Goal: Task Accomplishment & Management: Use online tool/utility

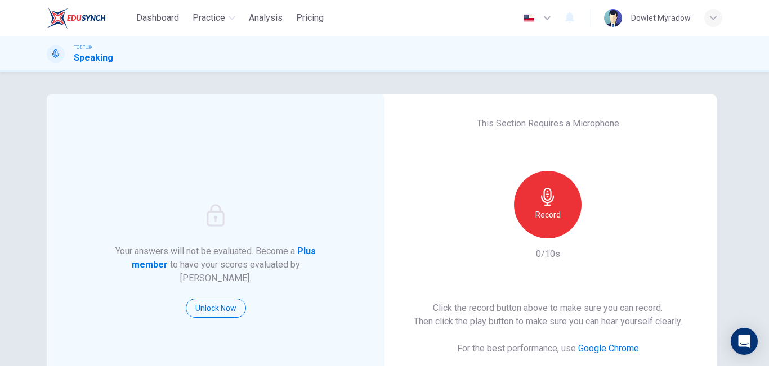
click at [535, 217] on h6 "Record" at bounding box center [547, 215] width 25 height 14
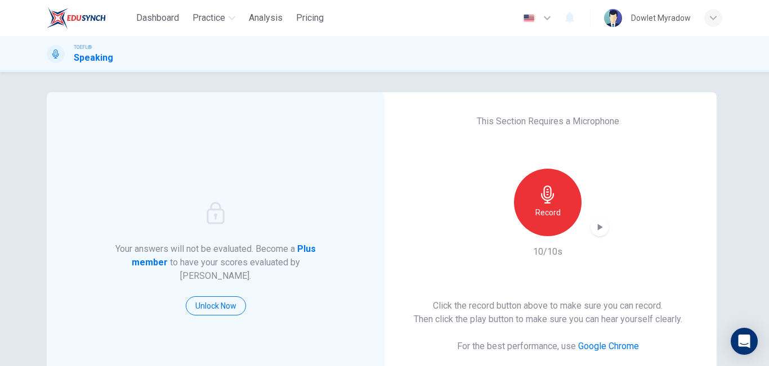
scroll to position [178, 0]
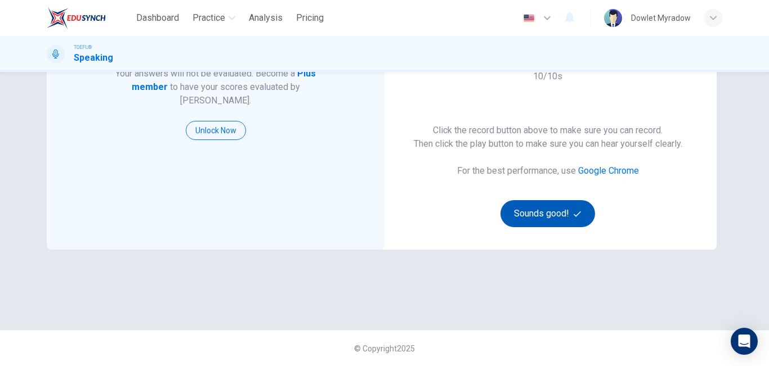
click at [529, 217] on button "Sounds good!" at bounding box center [547, 213] width 95 height 27
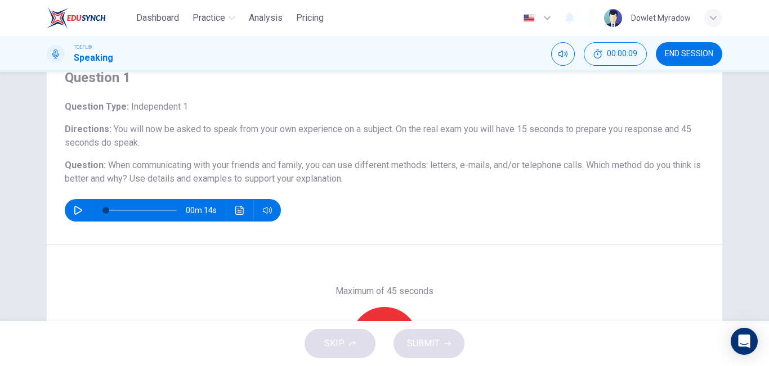
scroll to position [36, 0]
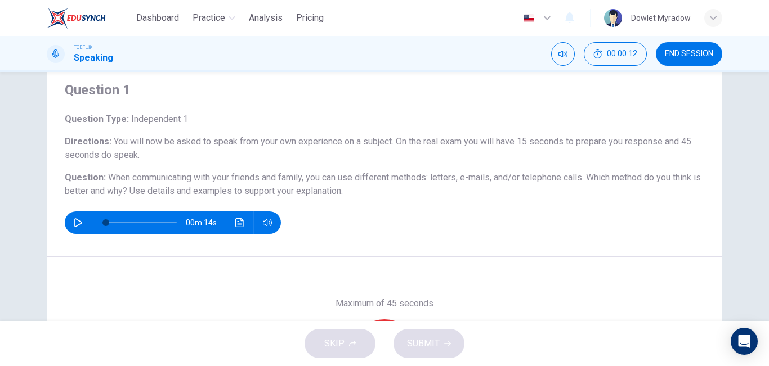
click at [76, 220] on icon "button" at bounding box center [78, 222] width 9 height 9
click at [74, 223] on icon "button" at bounding box center [78, 222] width 9 height 9
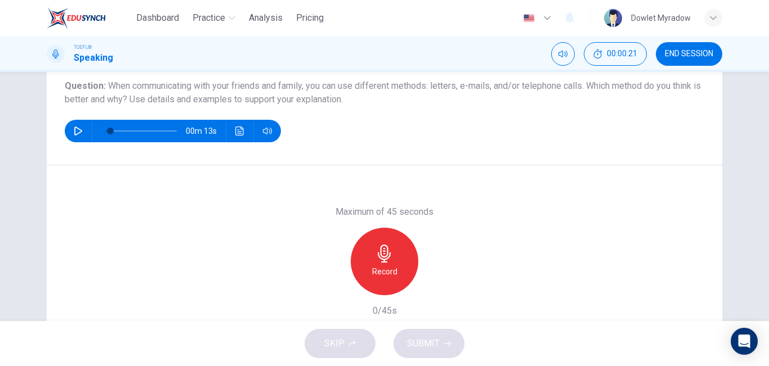
scroll to position [0, 0]
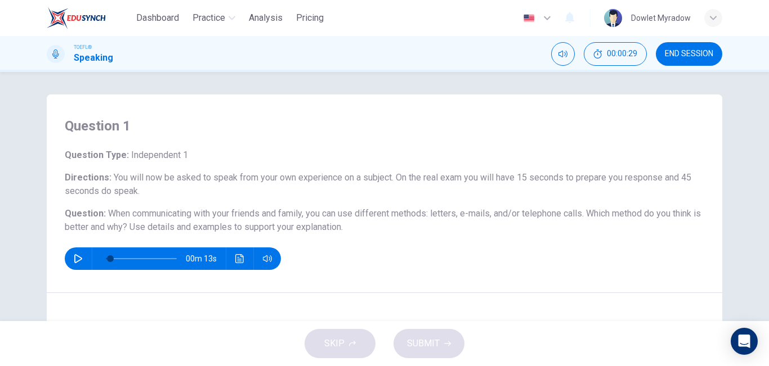
click at [76, 256] on icon "button" at bounding box center [78, 258] width 9 height 9
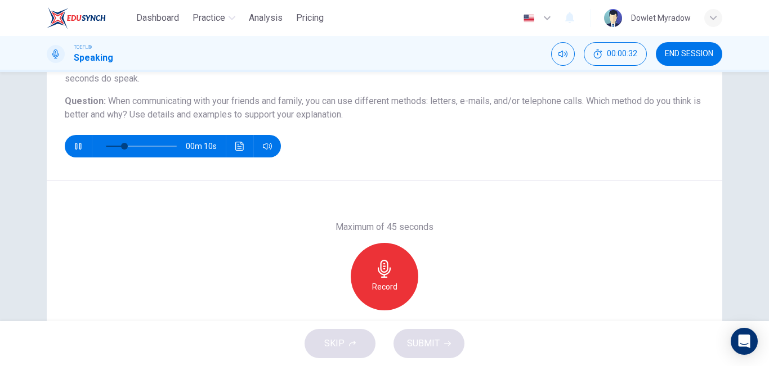
scroll to position [119, 0]
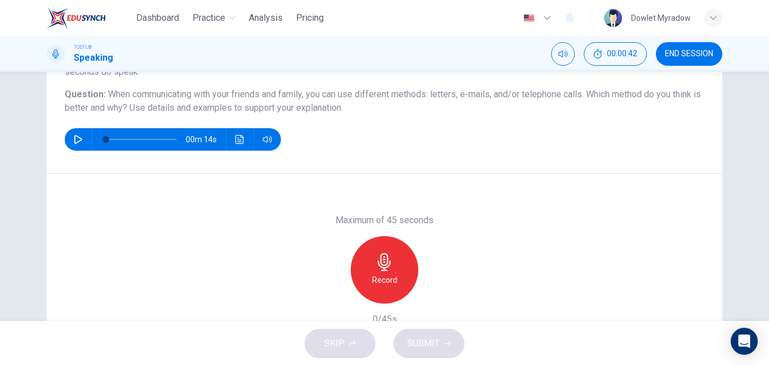
type input "0"
click at [375, 252] on div "Record" at bounding box center [385, 270] width 68 height 68
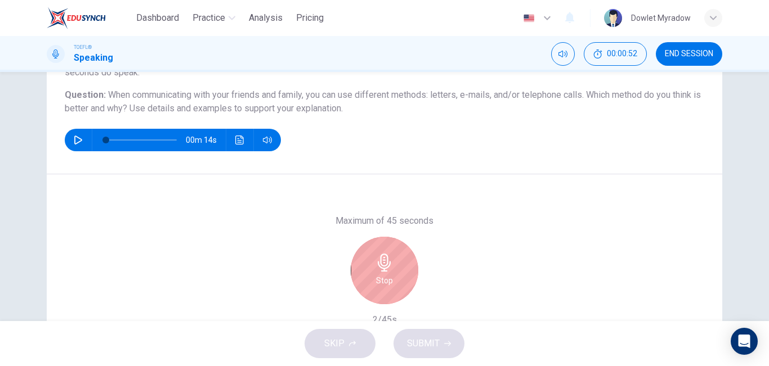
scroll to position [123, 0]
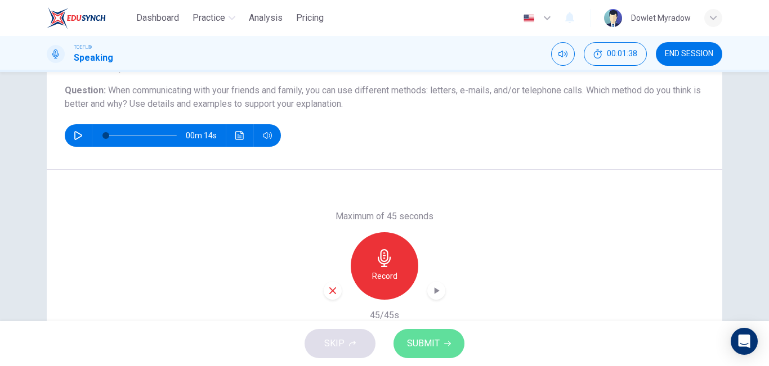
click at [423, 339] on span "SUBMIT" at bounding box center [423, 344] width 33 height 16
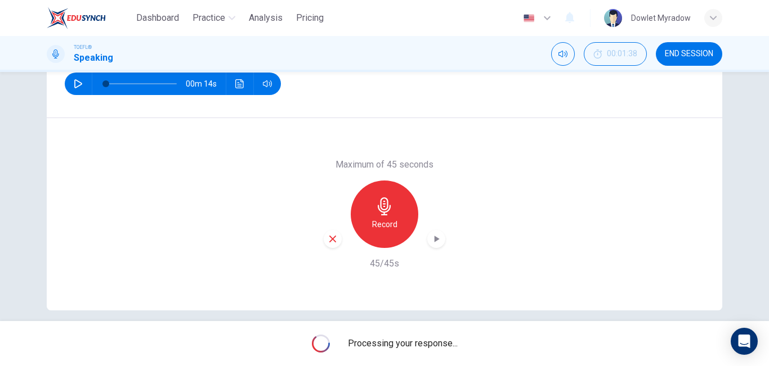
scroll to position [187, 0]
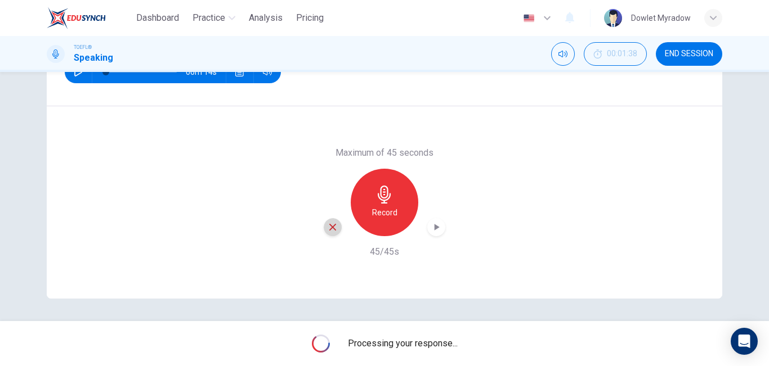
click at [333, 231] on icon "button" at bounding box center [333, 227] width 10 height 10
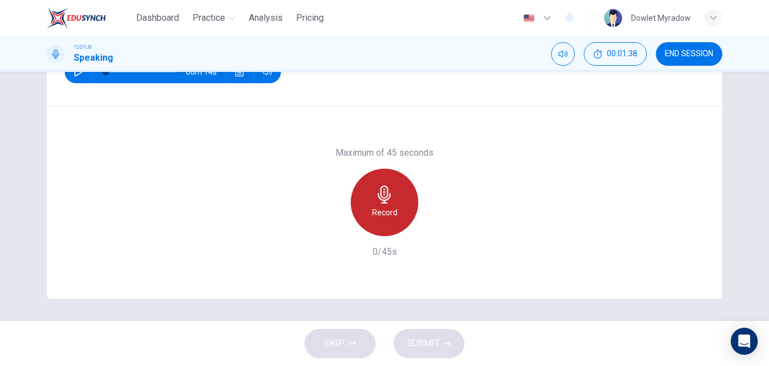
click at [375, 214] on h6 "Record" at bounding box center [384, 213] width 25 height 14
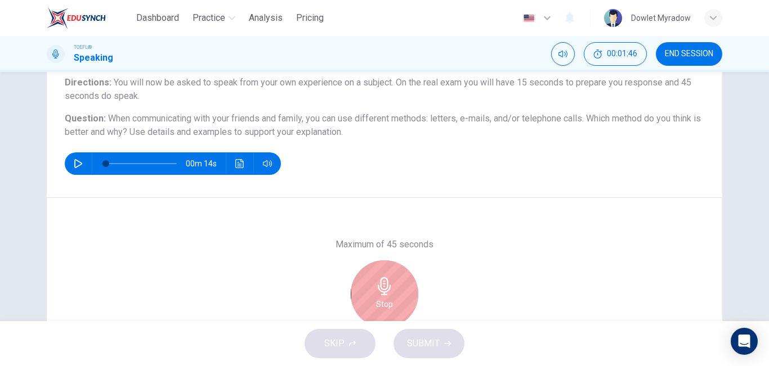
scroll to position [164, 0]
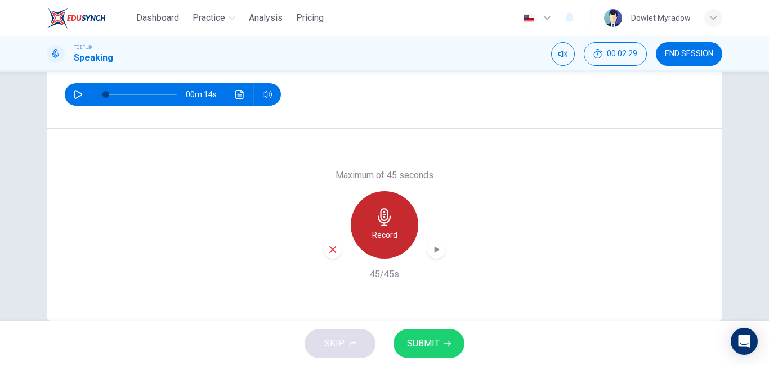
click at [380, 229] on h6 "Record" at bounding box center [384, 236] width 25 height 14
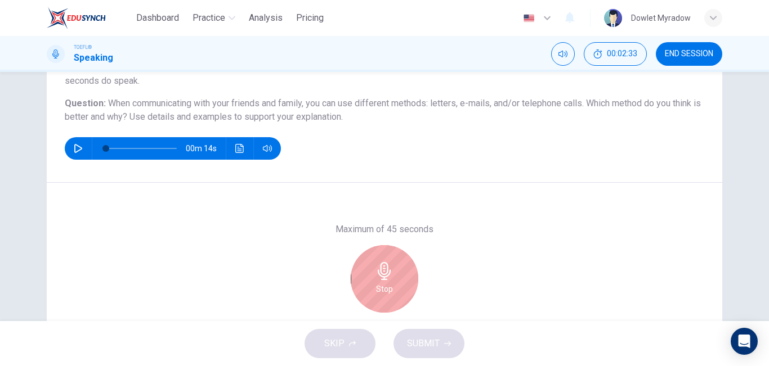
scroll to position [123, 0]
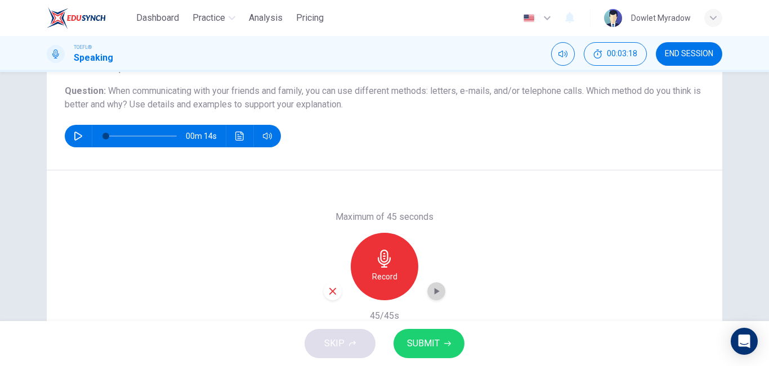
click at [435, 290] on icon "button" at bounding box center [437, 291] width 5 height 7
